Goal: Information Seeking & Learning: Understand process/instructions

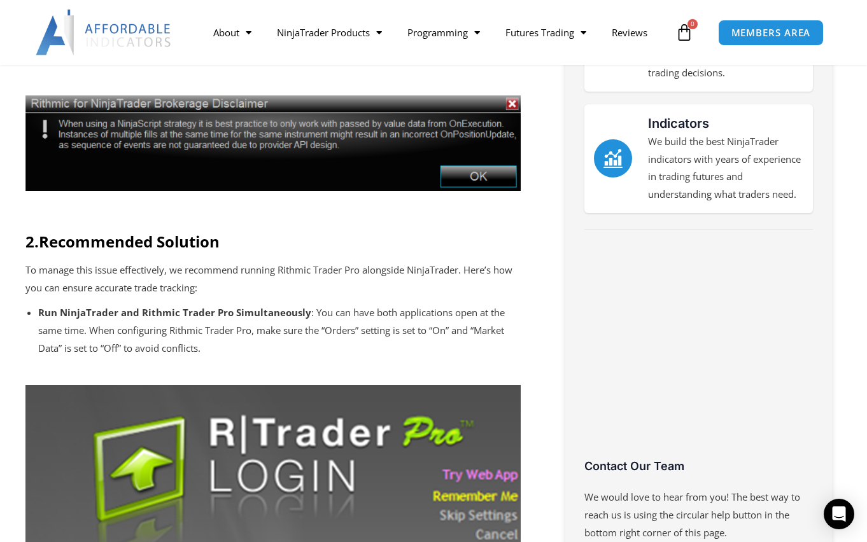
scroll to position [636, 0]
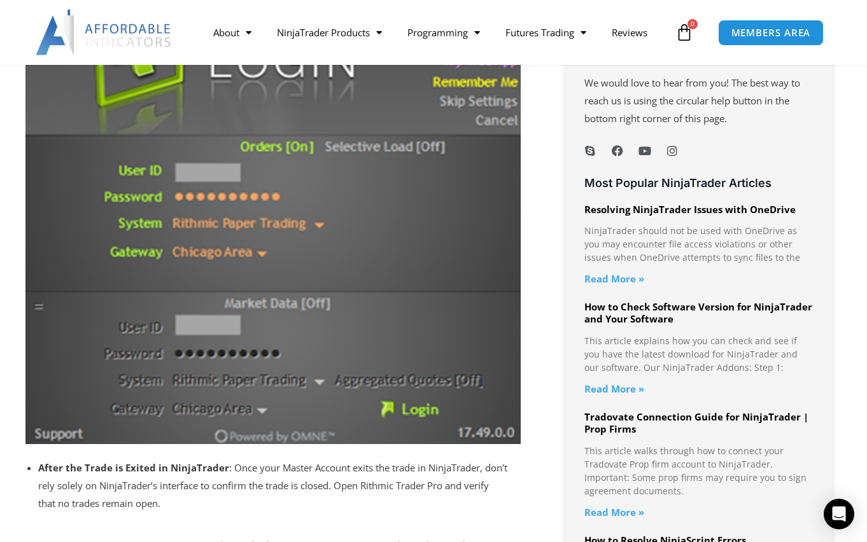
scroll to position [1082, 0]
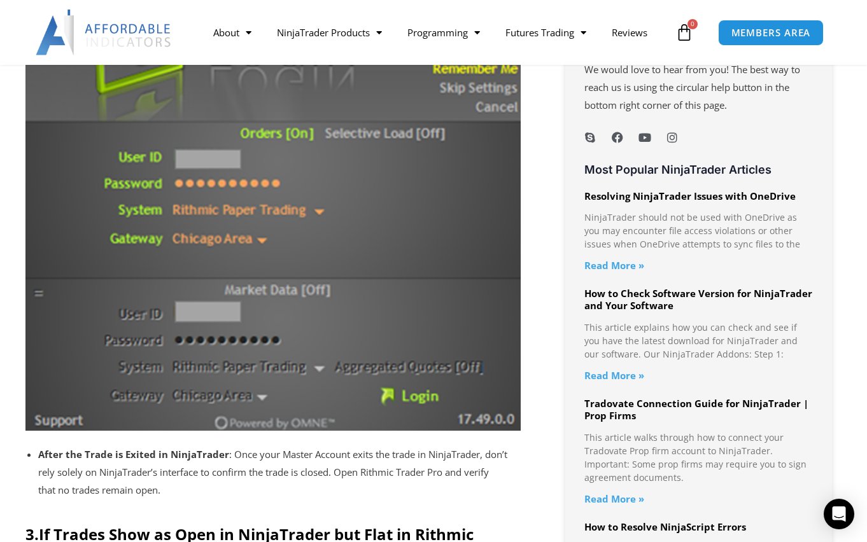
click at [543, 223] on div "If you’re using a Rithmic account in NinjaTrader, you may occasionally encounte…" at bounding box center [285, 137] width 521 height 1551
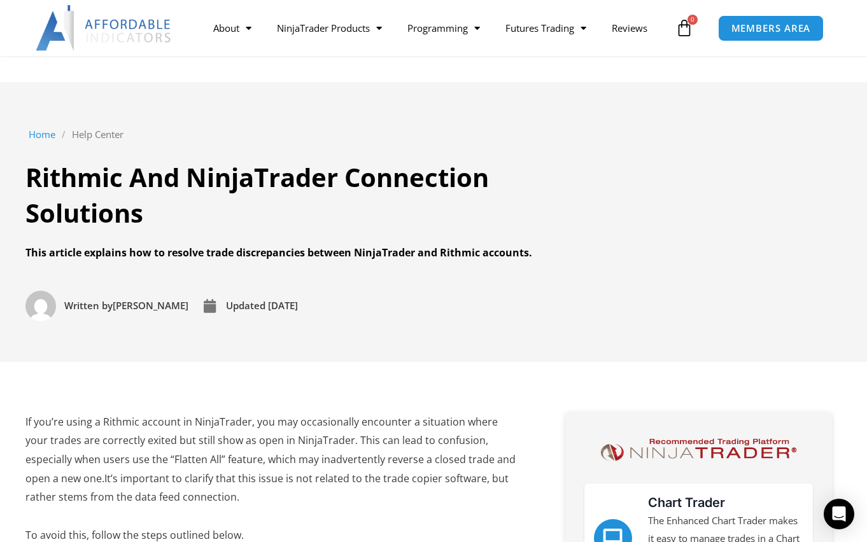
scroll to position [0, 0]
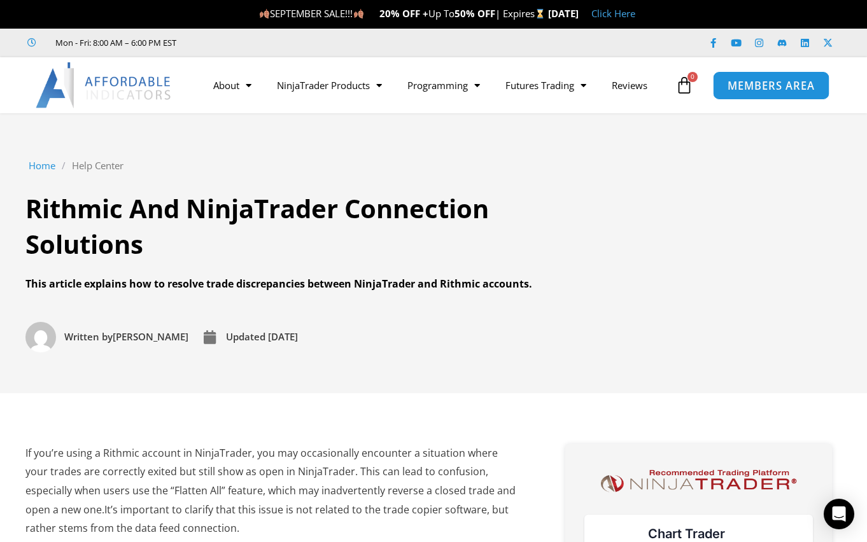
click at [757, 80] on span "MEMBERS AREA" at bounding box center [770, 85] width 87 height 11
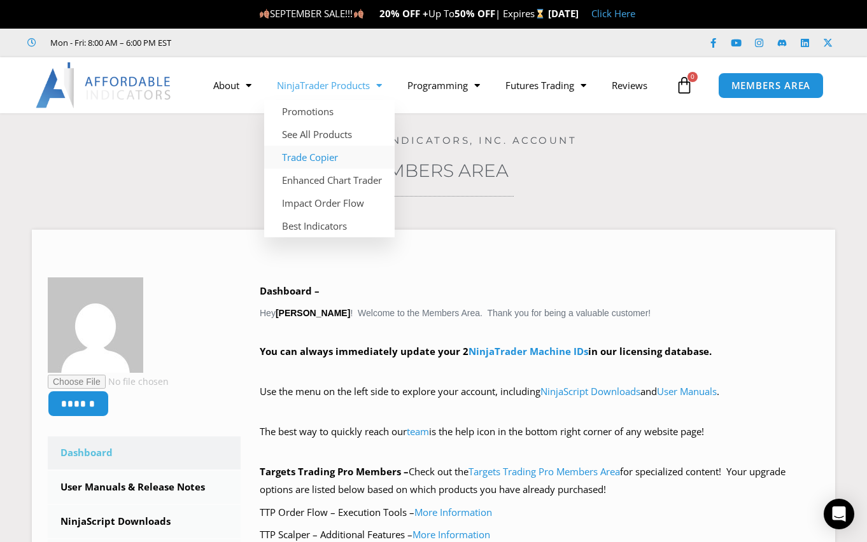
click at [331, 157] on link "Trade Copier" at bounding box center [329, 157] width 130 height 23
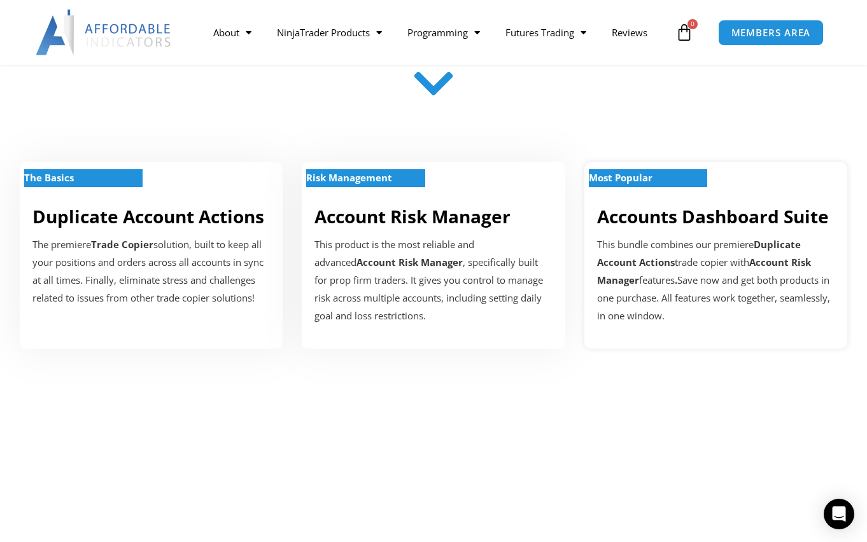
scroll to position [382, 0]
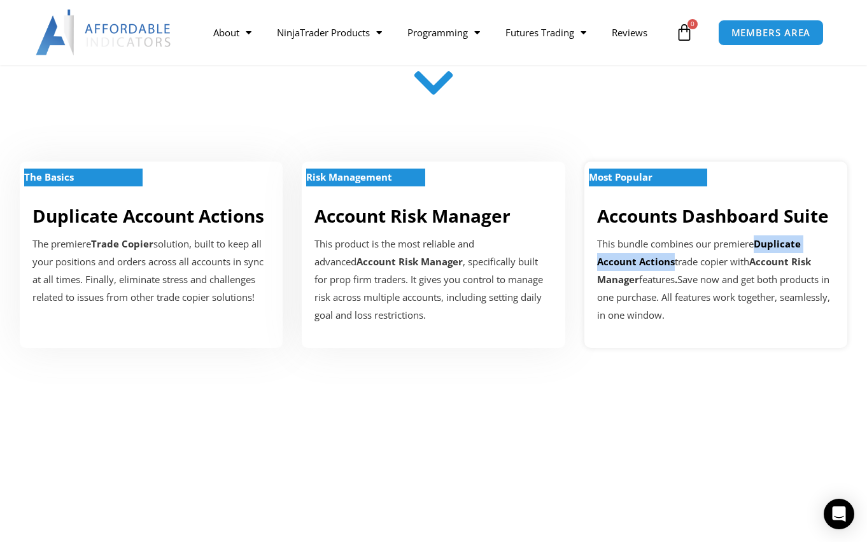
drag, startPoint x: 759, startPoint y: 240, endPoint x: 673, endPoint y: 269, distance: 89.9
click at [673, 269] on div "This bundle combines our premiere Duplicate Account Actions trade copier with A…" at bounding box center [715, 279] width 237 height 88
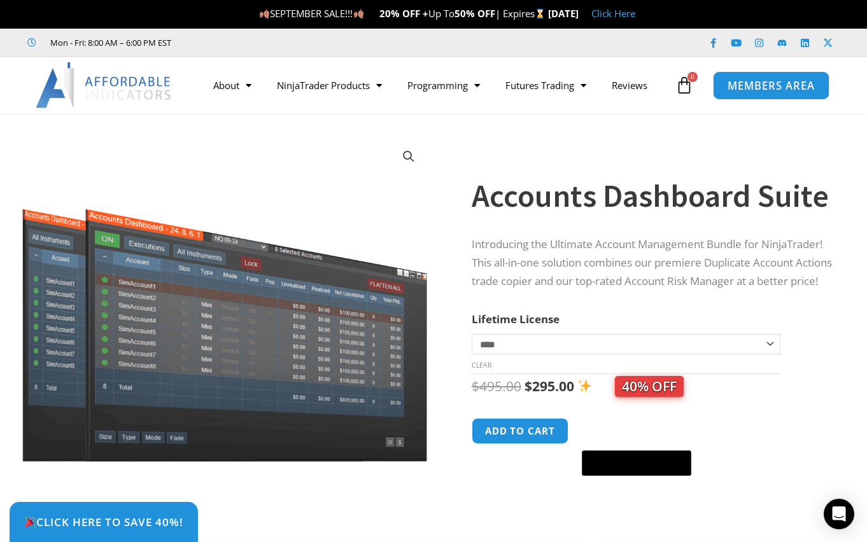
click at [759, 88] on span "MEMBERS AREA" at bounding box center [770, 85] width 87 height 11
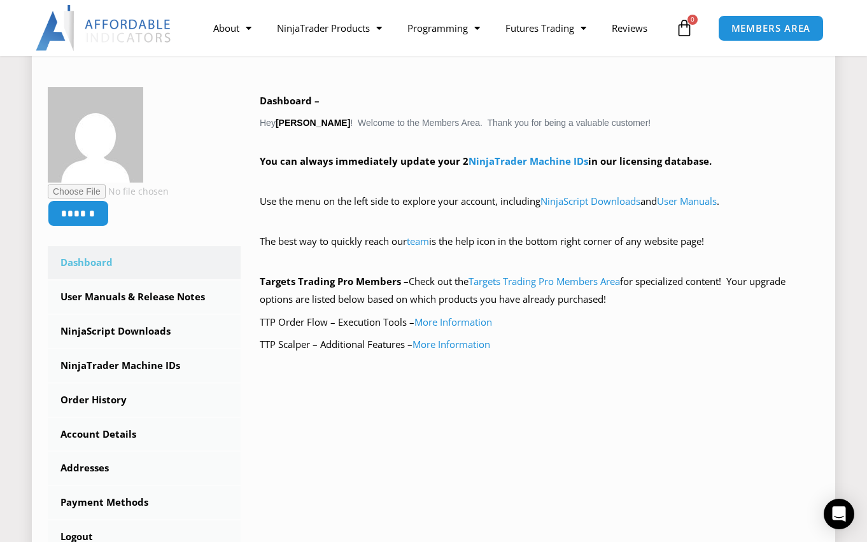
scroll to position [191, 0]
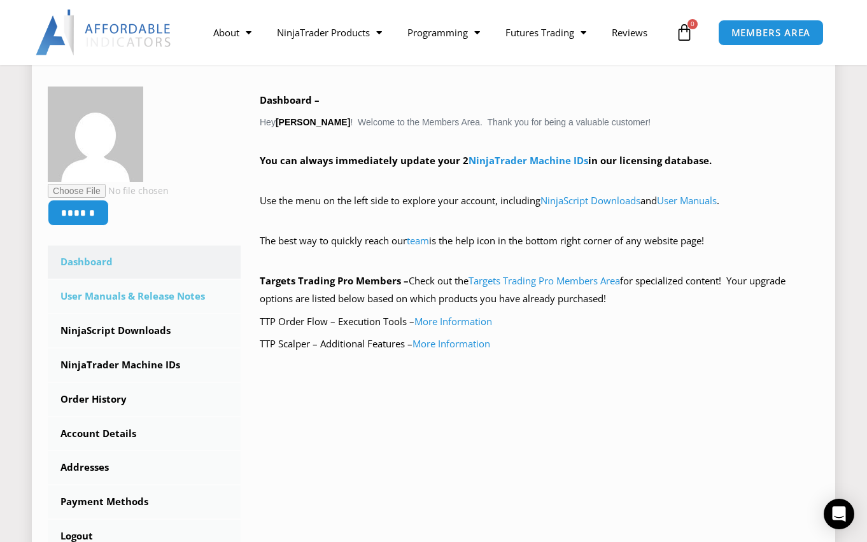
click at [143, 297] on link "User Manuals & Release Notes" at bounding box center [144, 296] width 193 height 33
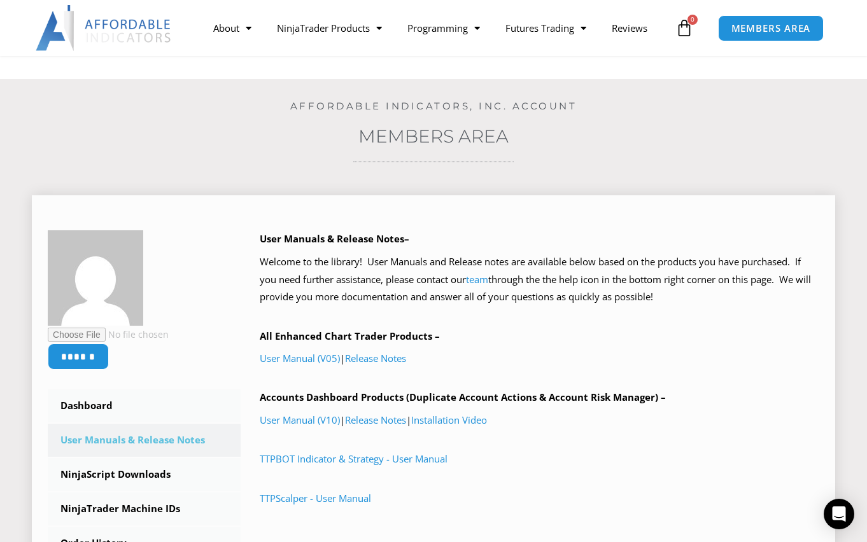
scroll to position [127, 0]
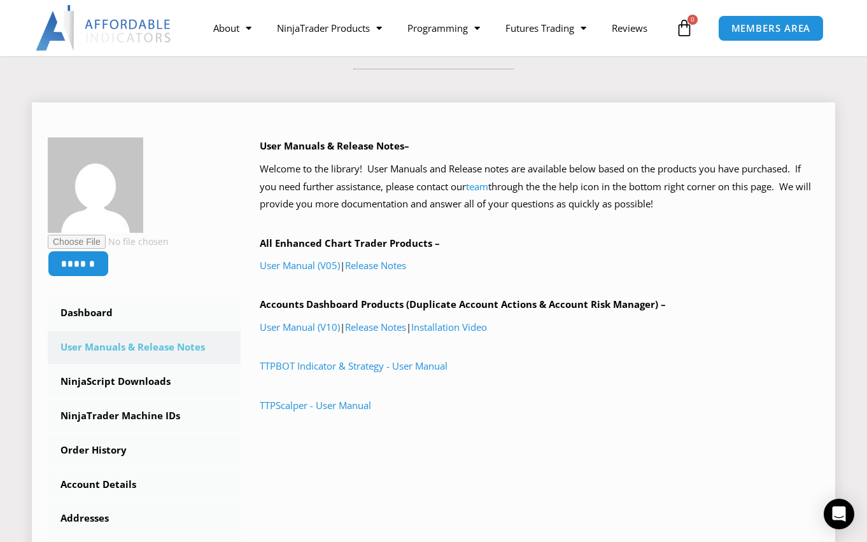
click at [66, 112] on div "****** Dashboard Subscriptions User Manuals & Release Notes NinjaScript Downloa…" at bounding box center [433, 360] width 803 height 517
drag, startPoint x: 411, startPoint y: 304, endPoint x: 424, endPoint y: 304, distance: 12.7
click at [424, 304] on b "Accounts Dashboard Products (Duplicate Account Actions & Account Risk Manager) –" at bounding box center [463, 304] width 406 height 13
click at [304, 329] on link "User Manual (V10)" at bounding box center [300, 327] width 80 height 13
